Goal: Task Accomplishment & Management: Use online tool/utility

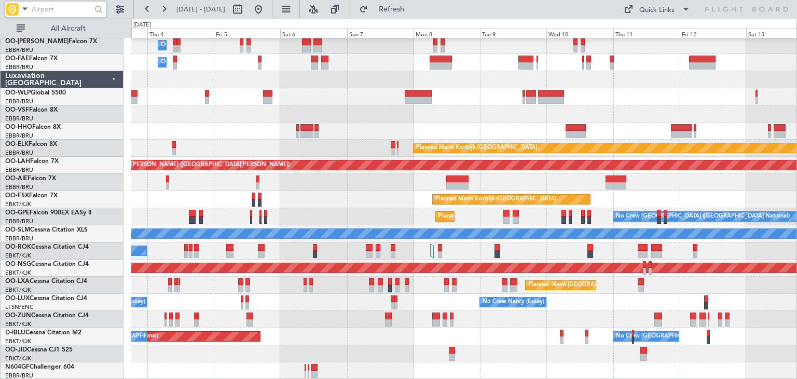
scroll to position [19, 0]
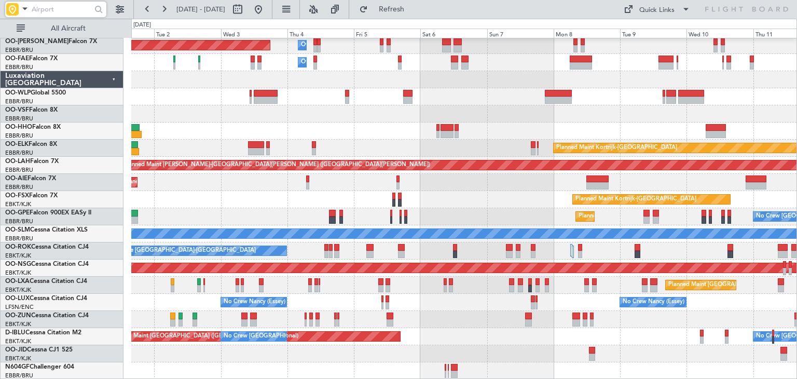
click at [683, 105] on div at bounding box center [463, 113] width 665 height 17
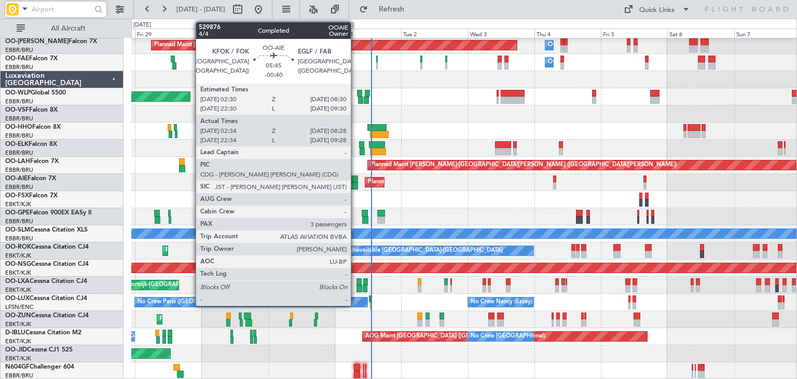
click at [355, 181] on div at bounding box center [349, 178] width 17 height 7
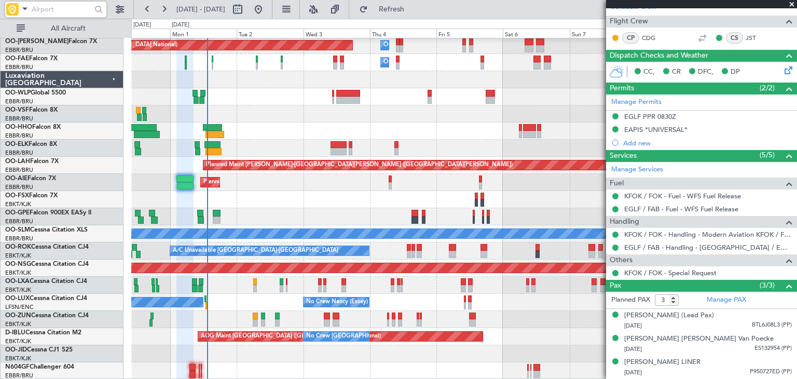
click at [254, 258] on div "Planned Maint [GEOGRAPHIC_DATA] ([GEOGRAPHIC_DATA] National) Owner [GEOGRAPHIC_…" at bounding box center [463, 200] width 665 height 360
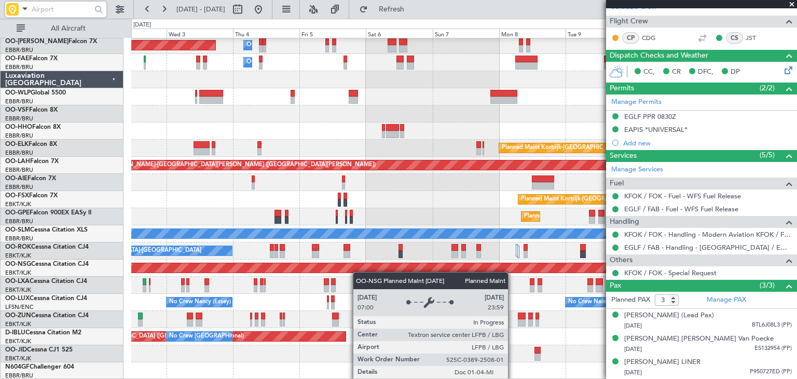
click at [354, 271] on div "Planned Maint [GEOGRAPHIC_DATA] ([GEOGRAPHIC_DATA] National) Owner [GEOGRAPHIC_…" at bounding box center [463, 200] width 665 height 360
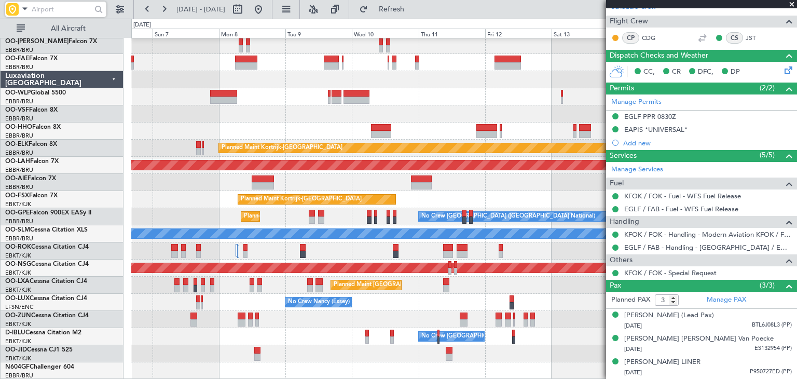
click at [226, 289] on div "Owner Melsbroek Air Base Owner [GEOGRAPHIC_DATA] Planned Maint [GEOGRAPHIC_DATA…" at bounding box center [463, 200] width 665 height 360
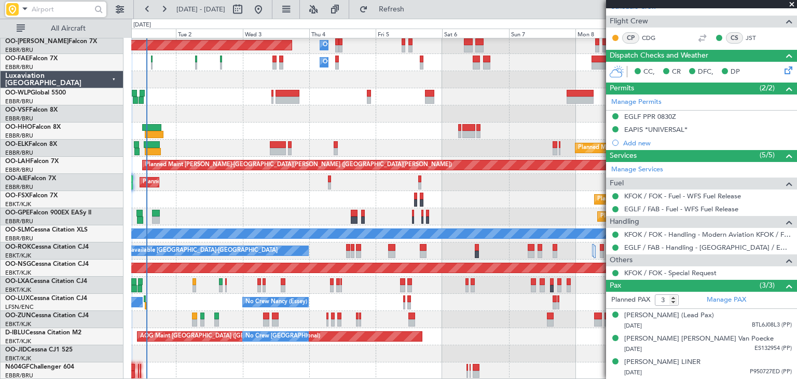
click at [520, 281] on div "Owner Melsbroek Air Base Planned Maint [GEOGRAPHIC_DATA] ([GEOGRAPHIC_DATA]) Ow…" at bounding box center [463, 200] width 665 height 360
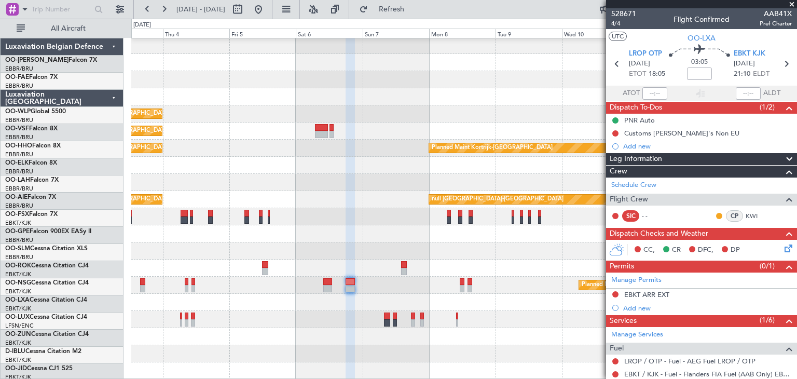
scroll to position [19, 0]
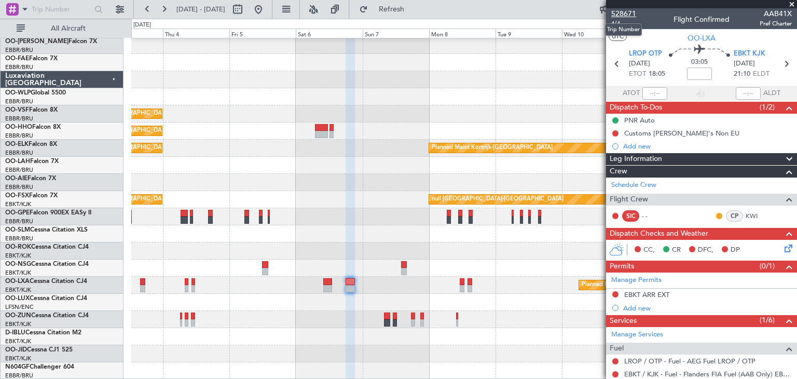
click at [625, 11] on span "528671" at bounding box center [623, 13] width 25 height 11
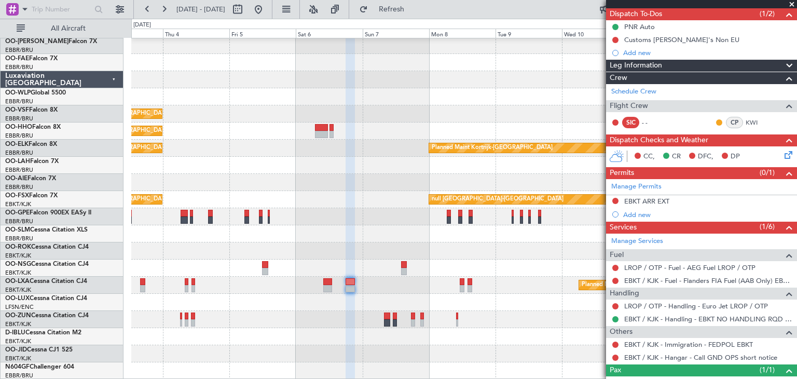
scroll to position [130, 0]
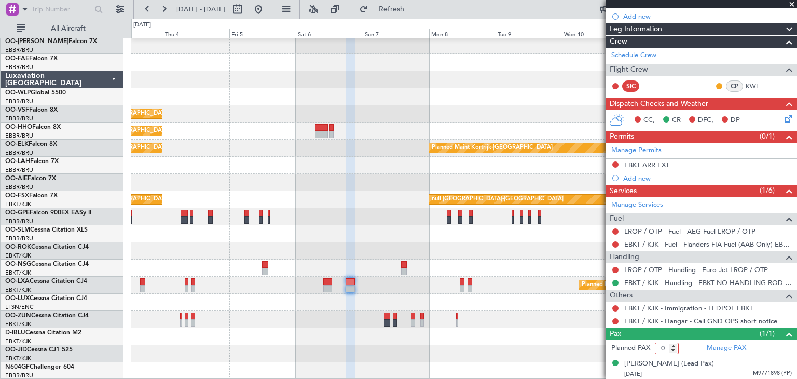
click at [671, 350] on input "0" at bounding box center [667, 347] width 24 height 11
click at [672, 344] on input "1" at bounding box center [667, 347] width 24 height 11
click at [715, 340] on div "Manage PAX" at bounding box center [748, 348] width 95 height 17
click at [732, 347] on link "Manage PAX" at bounding box center [726, 348] width 39 height 10
click at [413, 11] on span "Refresh" at bounding box center [392, 9] width 44 height 7
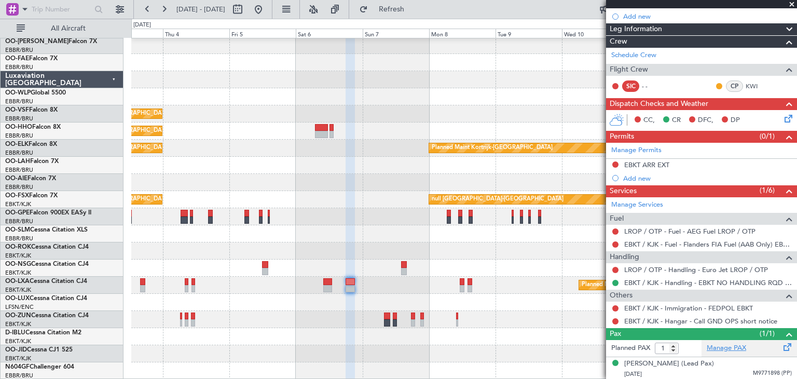
click at [710, 345] on link "Manage PAX" at bounding box center [726, 348] width 39 height 10
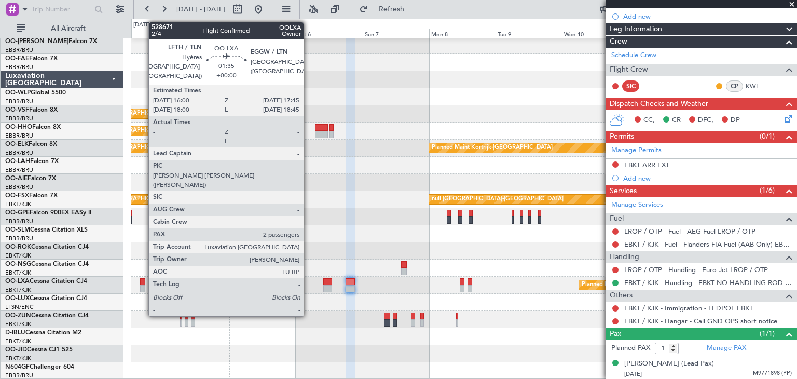
click at [143, 283] on div at bounding box center [142, 281] width 5 height 7
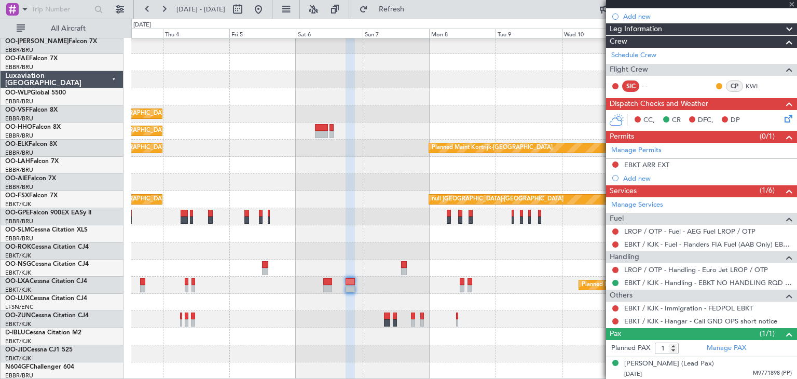
type input "2"
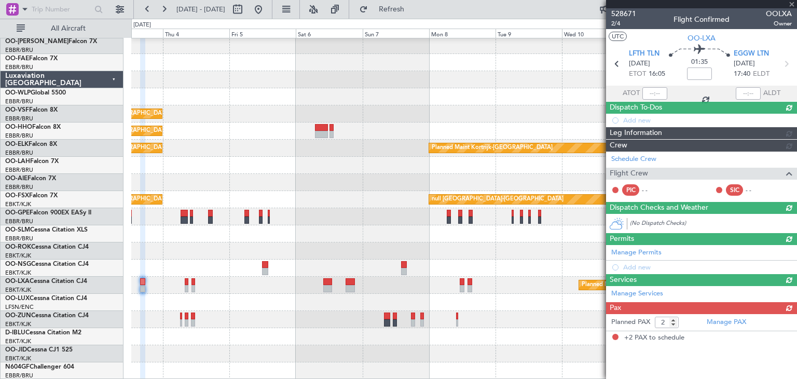
scroll to position [0, 0]
